Goal: Transaction & Acquisition: Purchase product/service

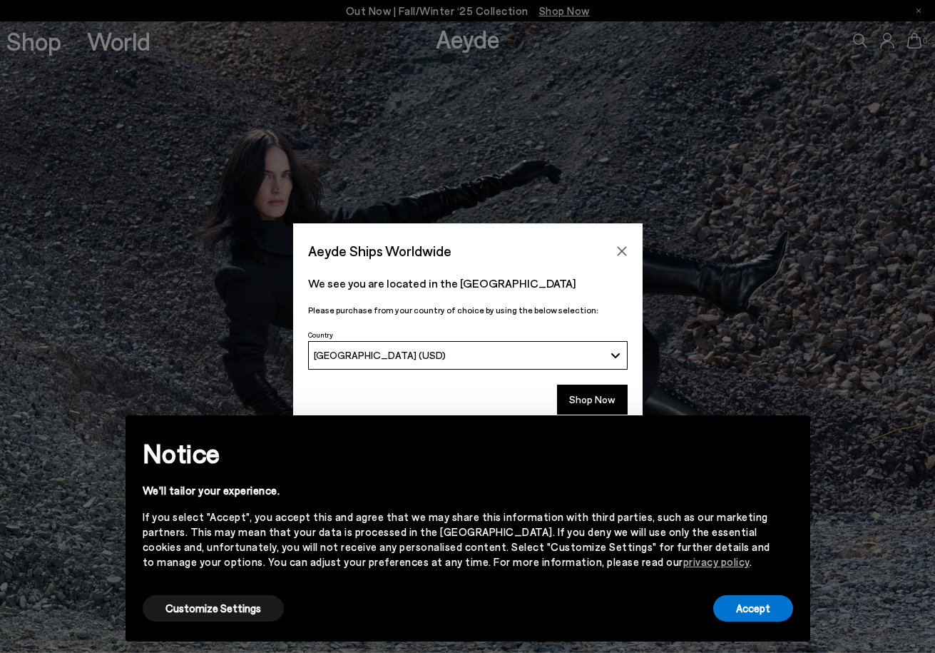
click at [624, 243] on button "Close" at bounding box center [621, 250] width 21 height 21
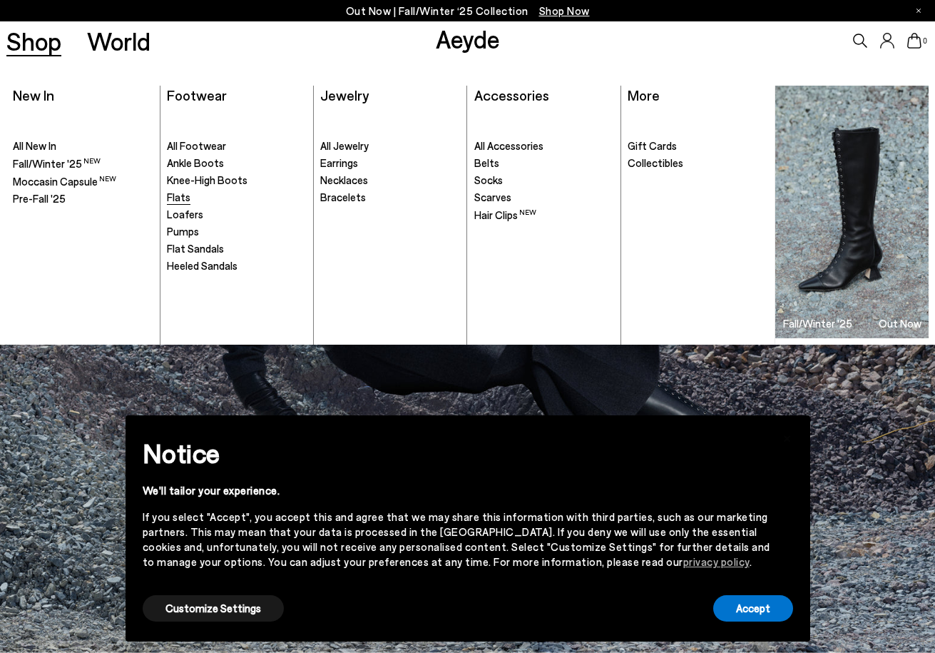
click at [186, 199] on span "Flats" at bounding box center [179, 196] width 24 height 13
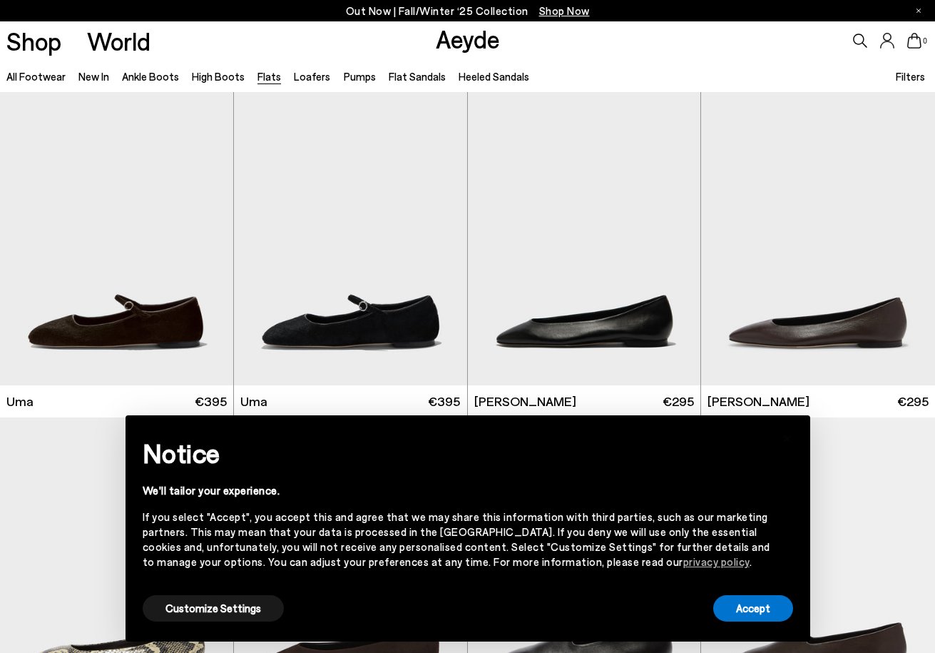
scroll to position [33, 0]
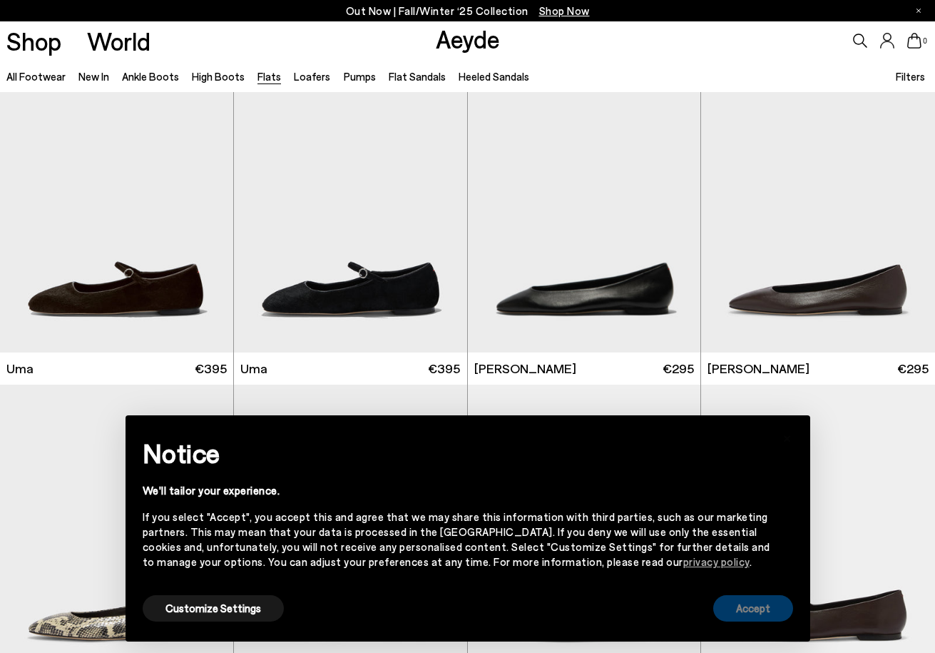
click at [754, 603] on button "Accept" at bounding box center [753, 608] width 80 height 26
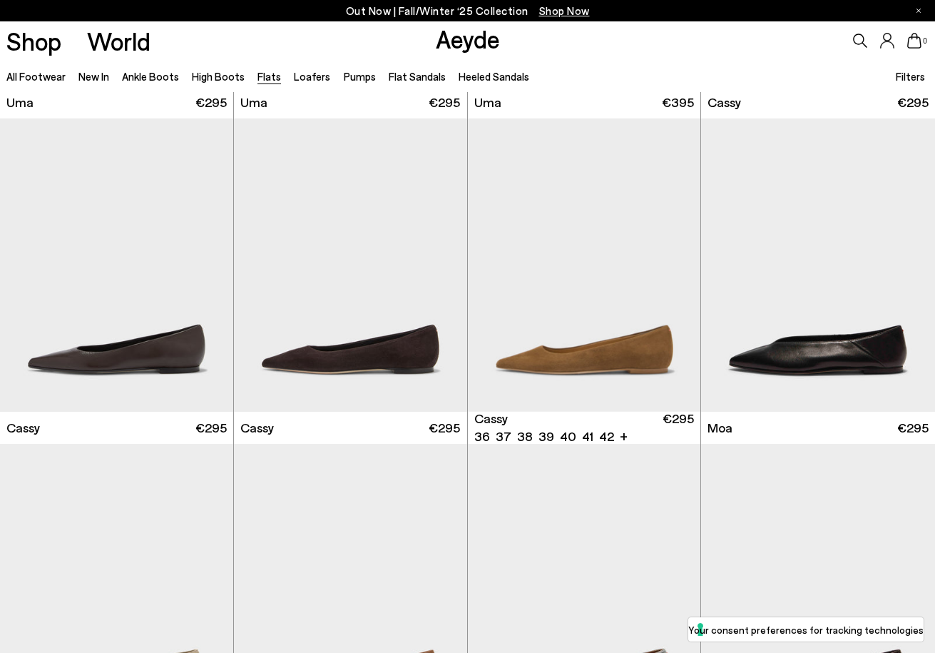
scroll to position [1929, 0]
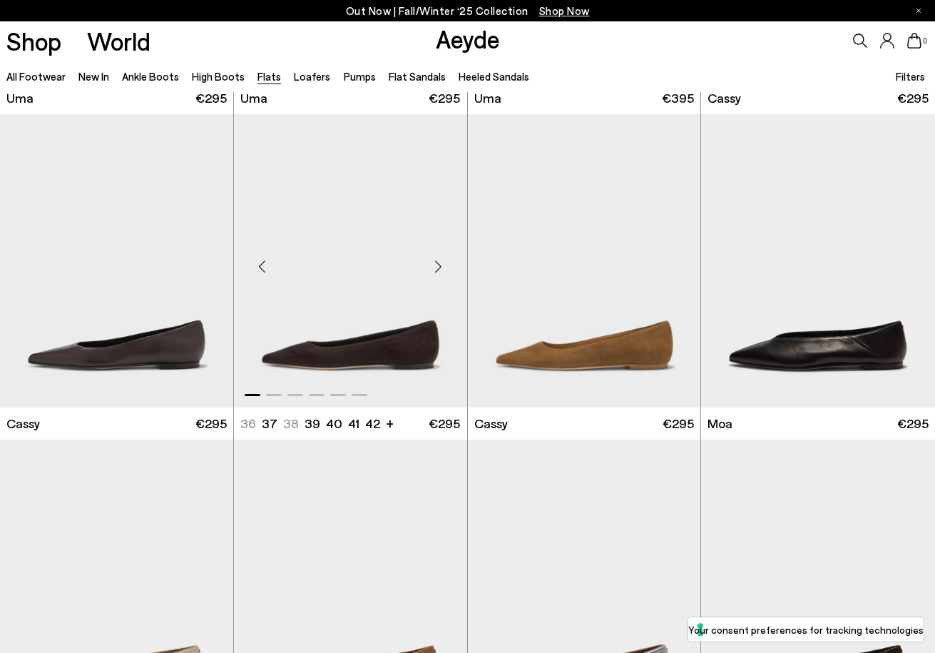
click at [337, 323] on img "1 / 6" at bounding box center [350, 260] width 233 height 293
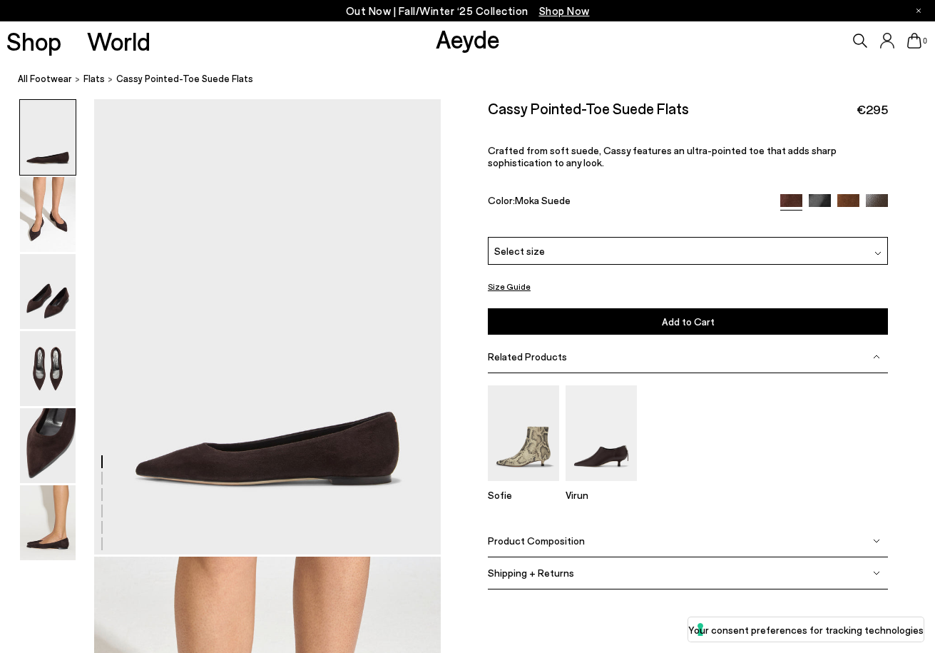
scroll to position [11, 0]
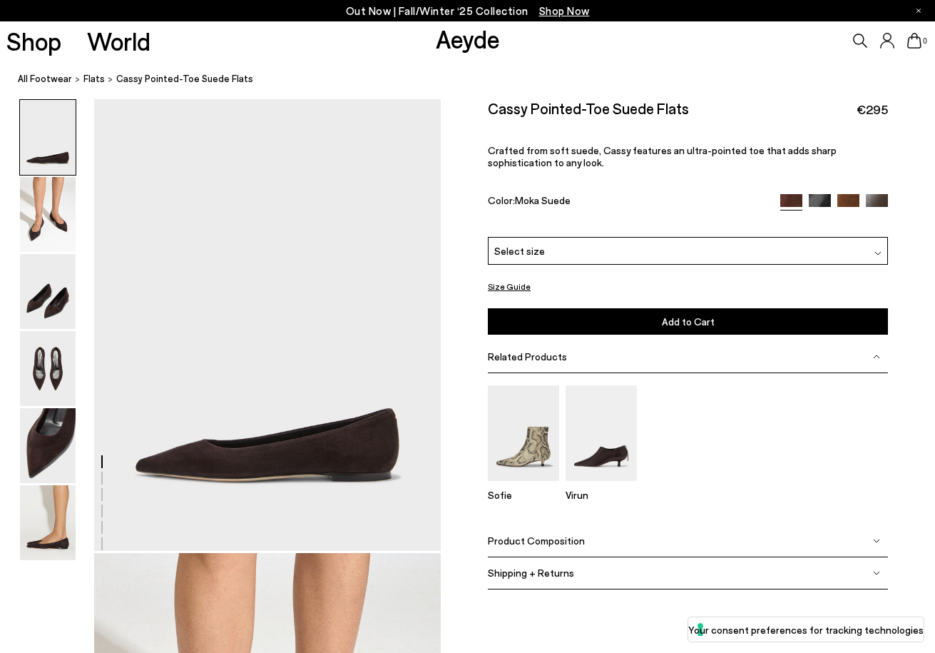
click at [592, 247] on div "Select size" at bounding box center [688, 251] width 401 height 28
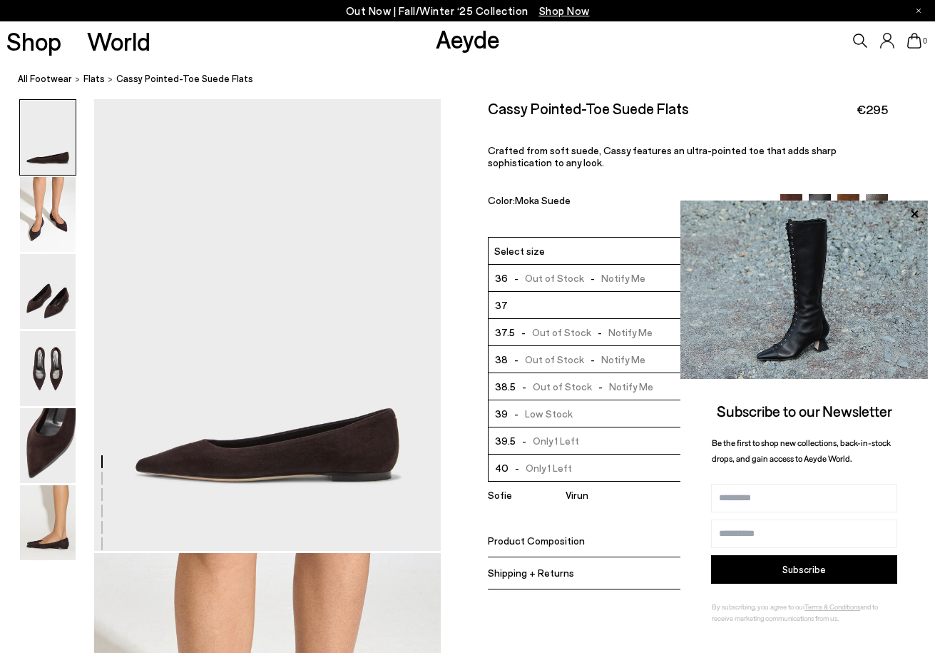
click at [635, 185] on div "Cassy Pointed-Toe Suede Flats €295 Crafted from soft suede, Cassy features an u…" at bounding box center [688, 168] width 401 height 138
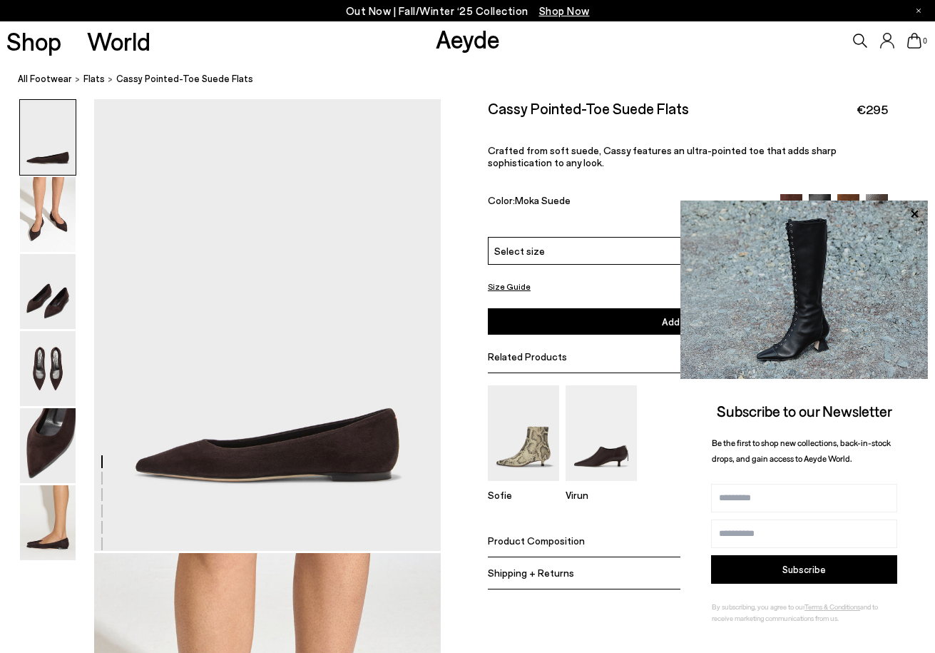
click at [68, 446] on img at bounding box center [48, 445] width 56 height 75
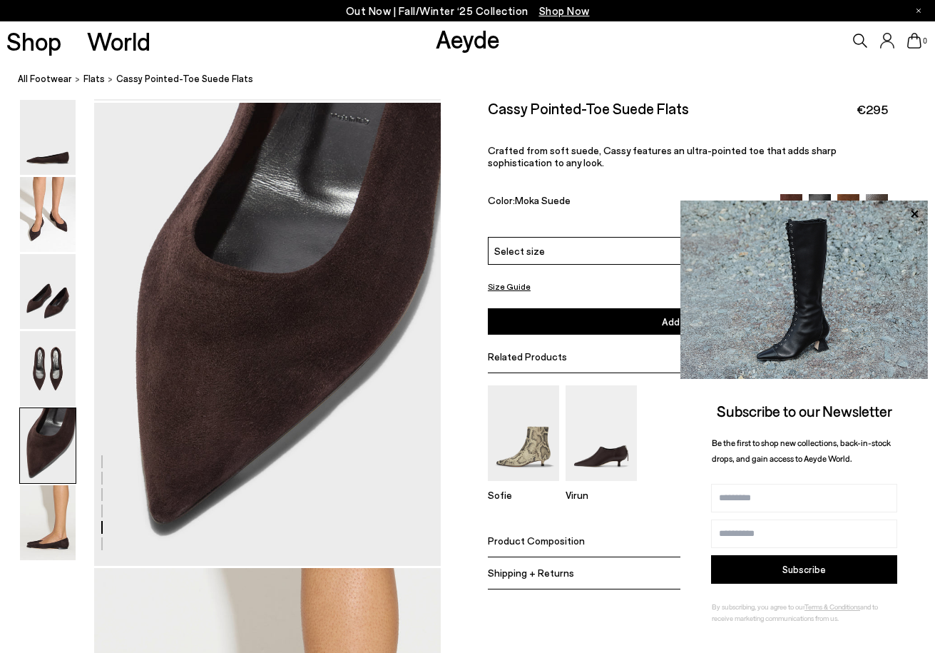
scroll to position [1860, 0]
